Goal: Find specific page/section: Find specific page/section

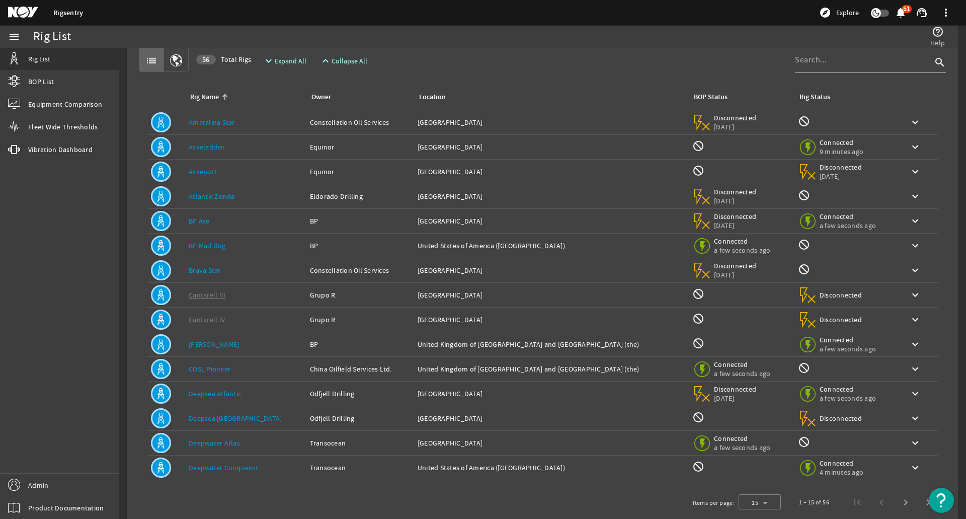
scroll to position [39, 0]
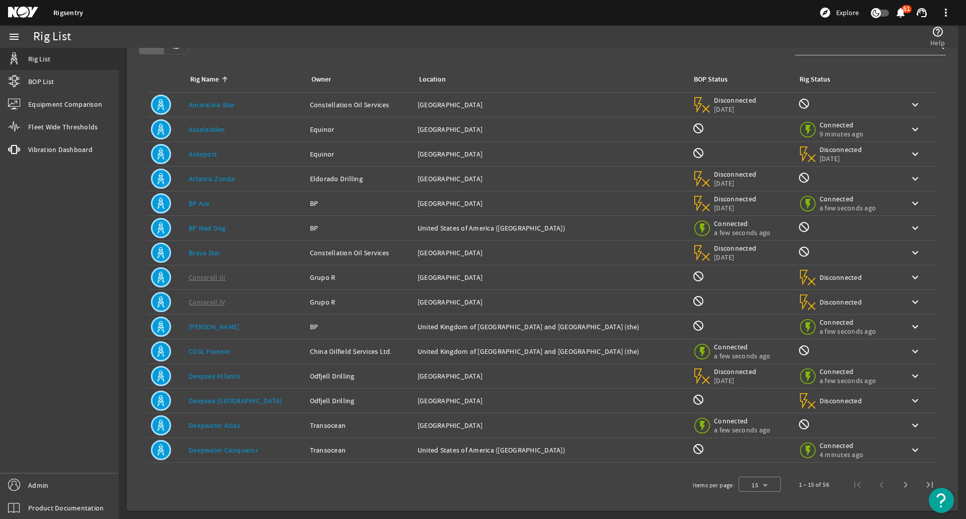
click at [847, 46] on div "help_outline Help" at bounding box center [722, 36] width 456 height 23
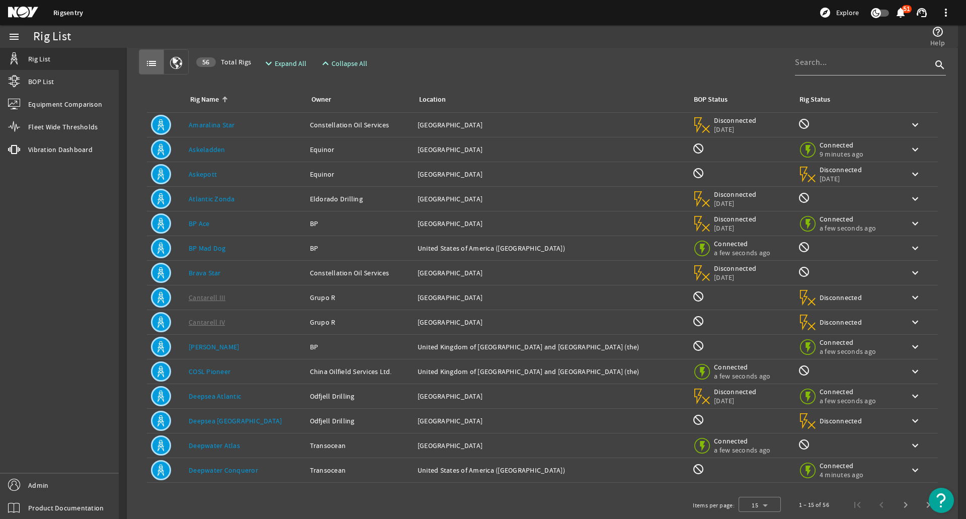
scroll to position [0, 0]
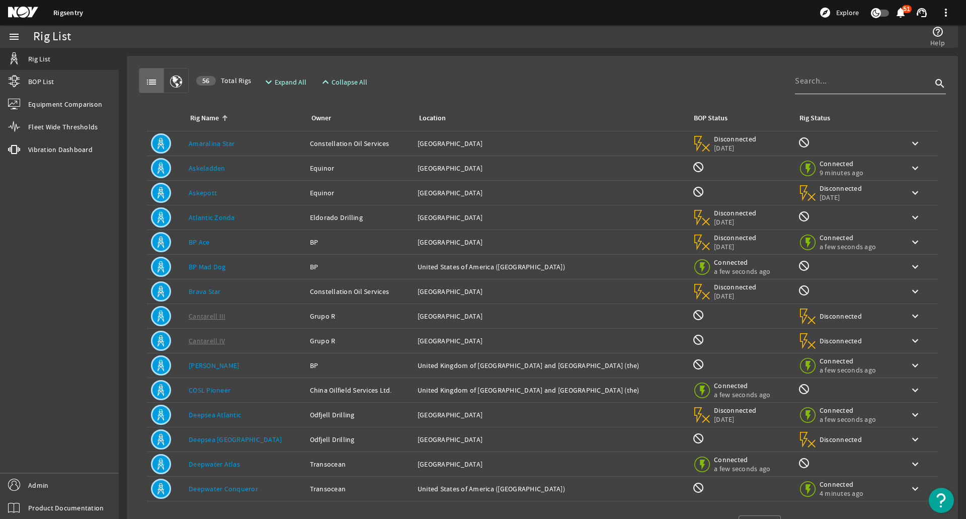
click at [832, 81] on input at bounding box center [863, 81] width 137 height 12
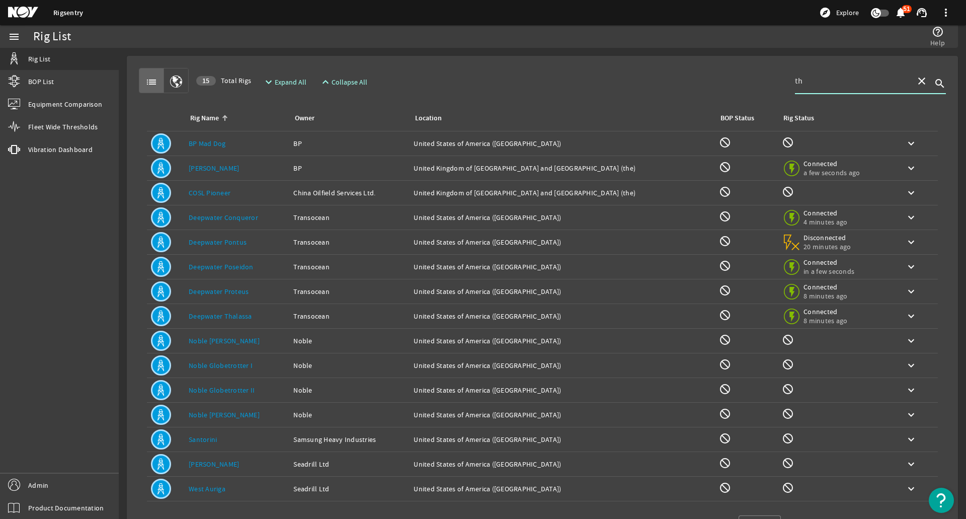
type input "th"
click at [280, 313] on div "Rig Name: [PERSON_NAME]" at bounding box center [237, 316] width 97 height 10
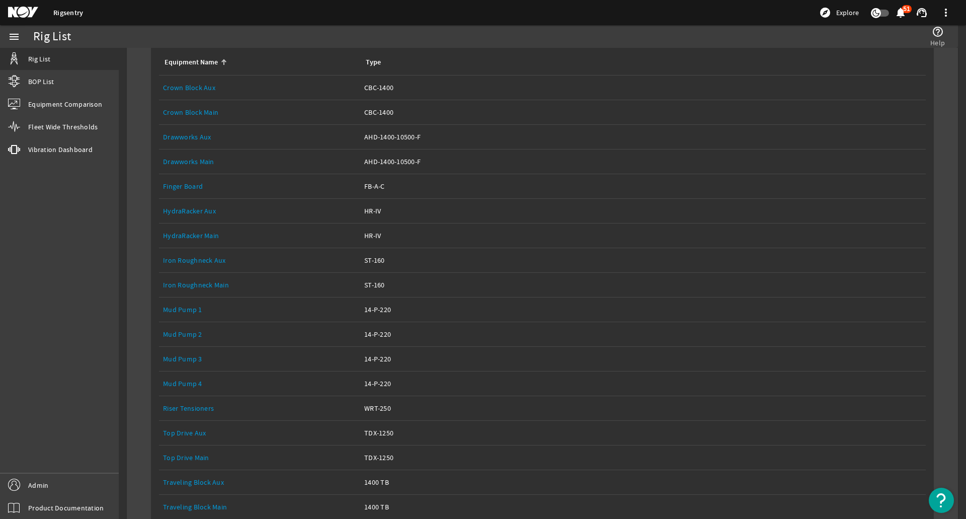
scroll to position [302, 0]
click at [202, 457] on link "Top Drive Main" at bounding box center [186, 457] width 46 height 9
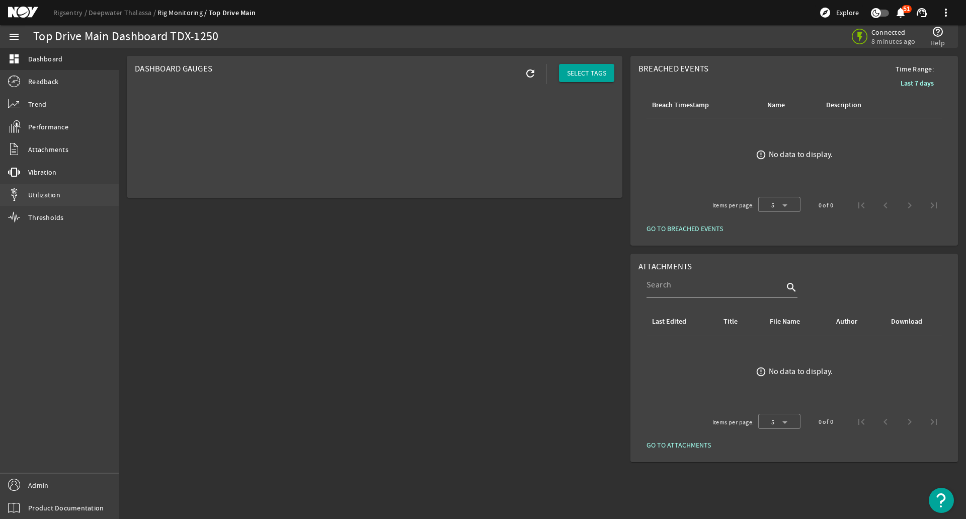
click at [44, 197] on span "Utilization" at bounding box center [44, 195] width 32 height 10
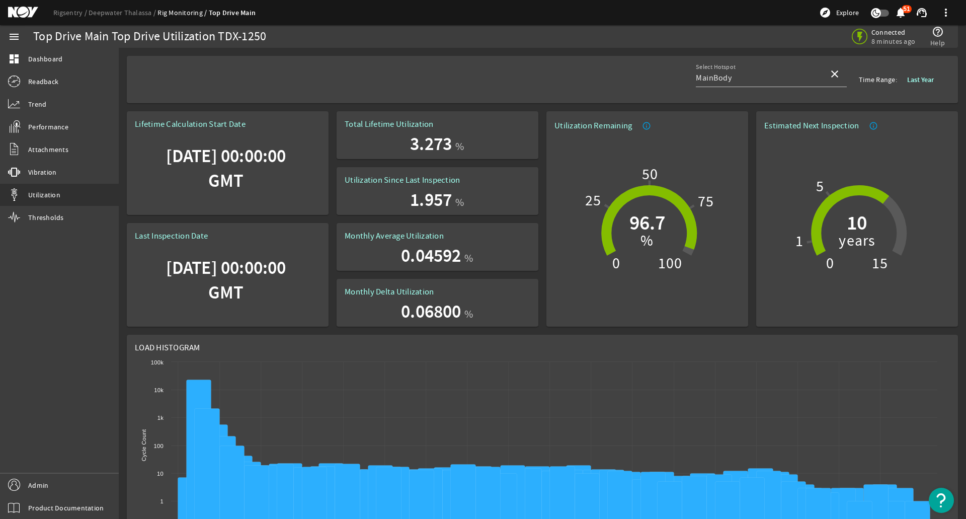
drag, startPoint x: 219, startPoint y: 38, endPoint x: 274, endPoint y: 43, distance: 54.6
click at [273, 42] on div "Top Drive Main Top Drive Utilization TDX-1250" at bounding box center [293, 36] width 520 height 23
click at [271, 51] on mat-sidenav-content "Top Drive Main Top Drive Utilization TDX-1250 Connected 8 minutes ago help_outl…" at bounding box center [543, 283] width 848 height 471
